Goal: Task Accomplishment & Management: Use online tool/utility

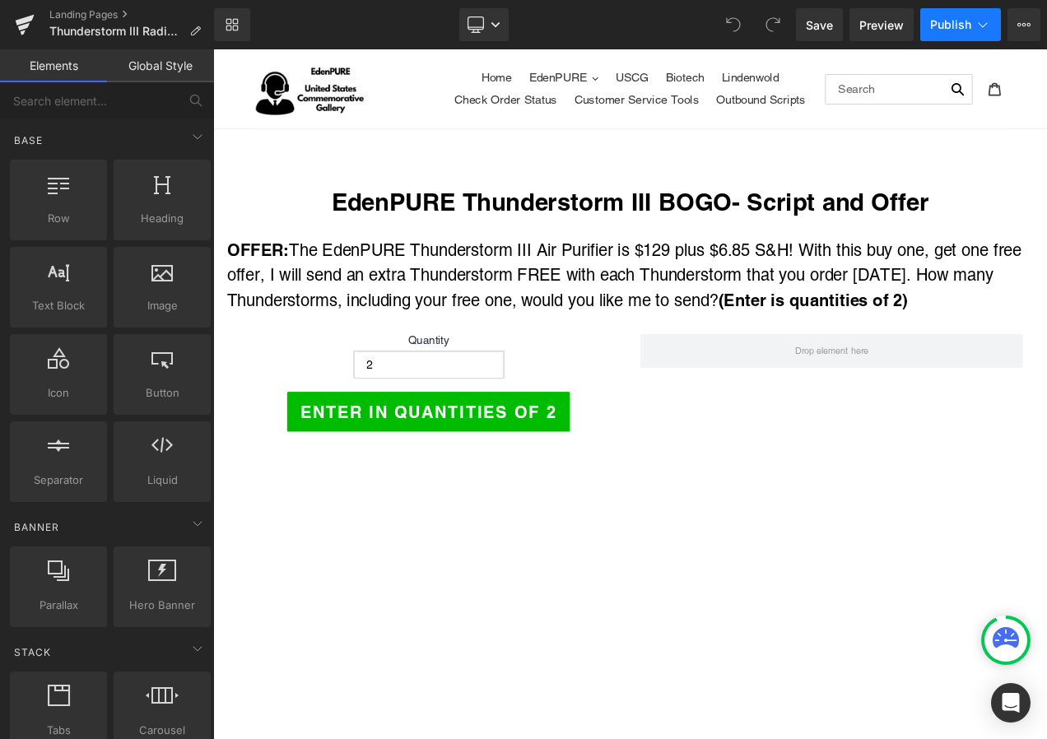
click at [943, 26] on span "Publish" at bounding box center [950, 24] width 41 height 13
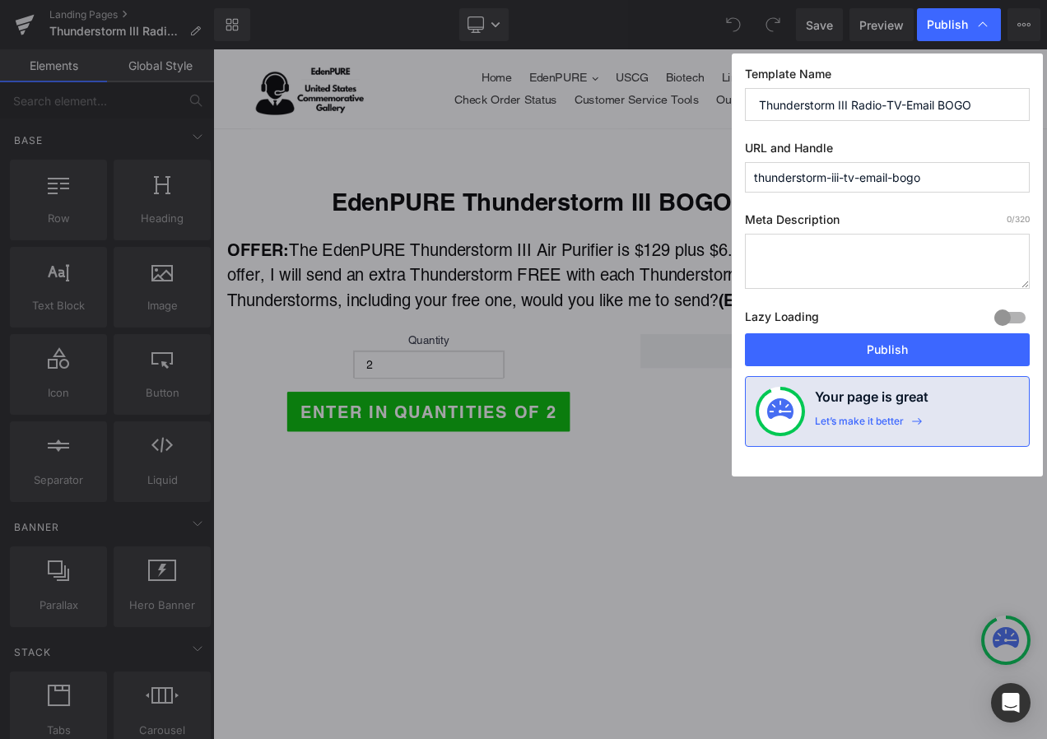
drag, startPoint x: 947, startPoint y: 170, endPoint x: 696, endPoint y: 171, distance: 251.1
click at [696, 171] on div "Publish Template Name Thunderstorm III Radio-TV-Email BOGO URL and Handle thund…" at bounding box center [523, 369] width 1047 height 739
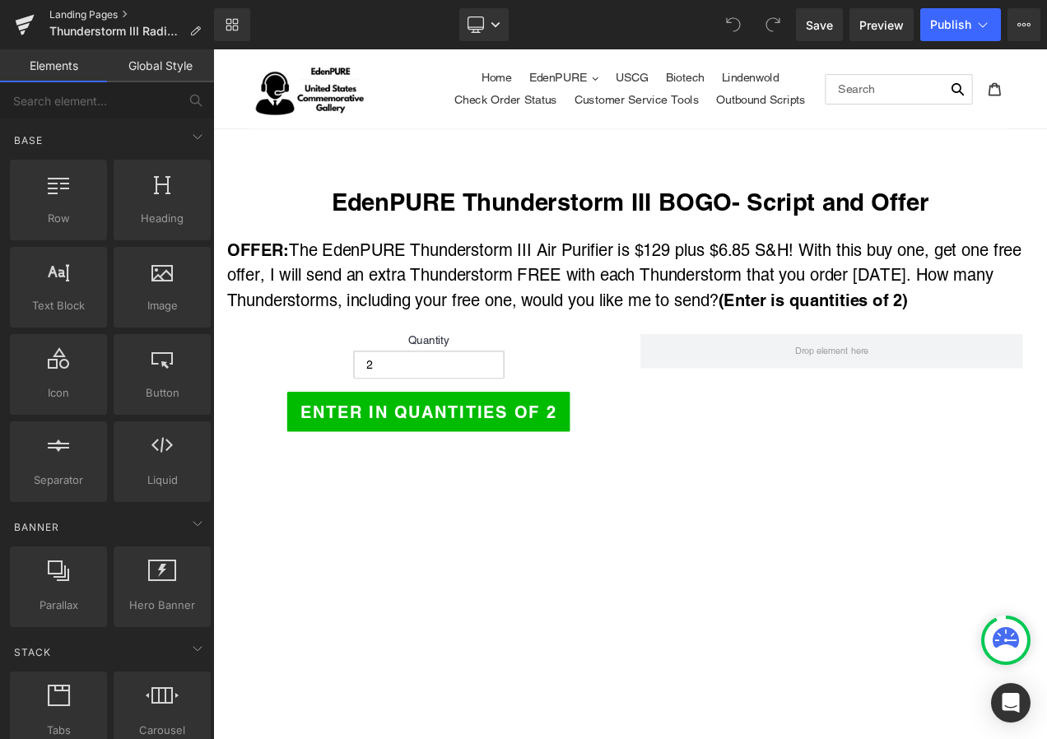
click at [64, 14] on link "Landing Pages" at bounding box center [131, 14] width 165 height 13
